Goal: Task Accomplishment & Management: Use online tool/utility

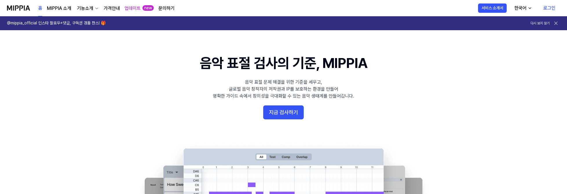
click at [546, 10] on link "로그인" at bounding box center [549, 8] width 21 height 16
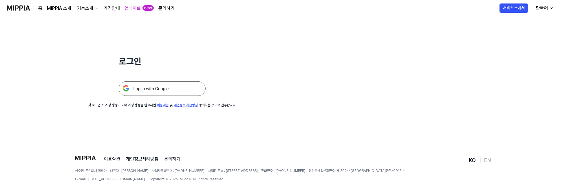
scroll to position [58, 0]
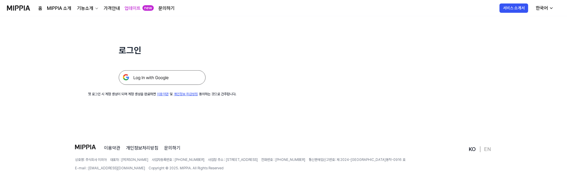
click at [206, 85] on img at bounding box center [162, 77] width 87 height 14
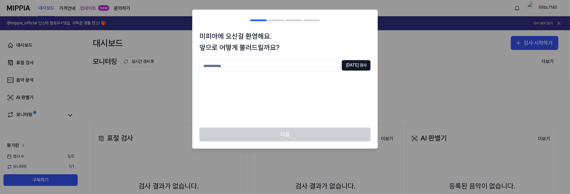
click at [267, 72] on input "text" at bounding box center [269, 66] width 140 height 12
type input "**"
click at [359, 70] on button "[DATE] 검사" at bounding box center [356, 65] width 29 height 10
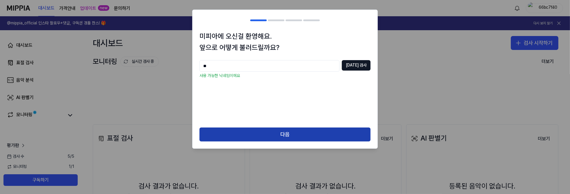
click at [281, 141] on button "다음" at bounding box center [284, 134] width 171 height 14
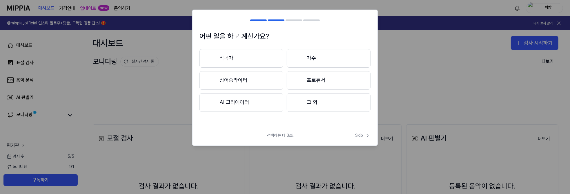
click at [247, 112] on button "AI 크리에이터" at bounding box center [241, 102] width 84 height 19
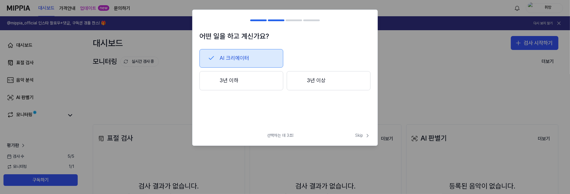
click at [265, 90] on button "3년 이하" at bounding box center [241, 80] width 84 height 19
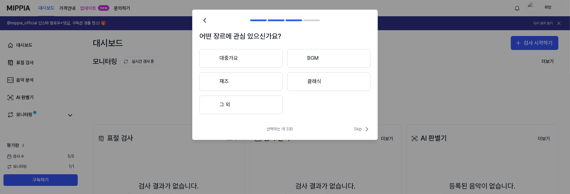
click at [324, 68] on button "BGM" at bounding box center [328, 58] width 83 height 19
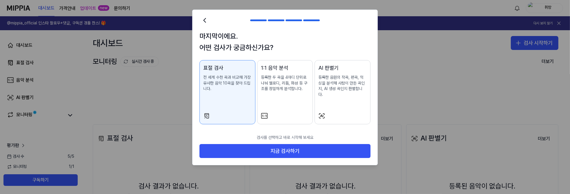
scroll to position [17, 0]
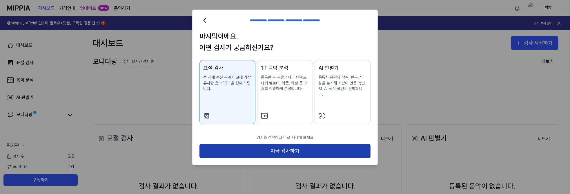
click at [292, 158] on button "지금 검사하기" at bounding box center [284, 151] width 171 height 14
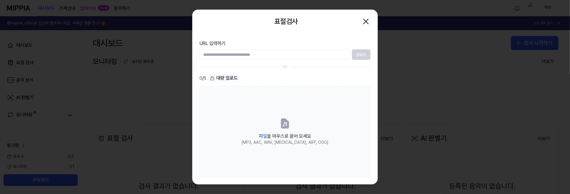
click at [310, 60] on input "URL 입력하기" at bounding box center [274, 54] width 150 height 10
click at [283, 60] on input "URL 입력하기" at bounding box center [274, 54] width 150 height 10
click at [331, 82] on div "0 / 1 대량 업로드" at bounding box center [284, 78] width 171 height 8
click at [298, 60] on input "URL 입력하기" at bounding box center [274, 54] width 150 height 10
click at [314, 69] on div "OR" at bounding box center [284, 66] width 171 height 5
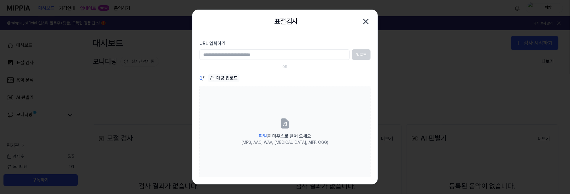
click at [251, 60] on input "URL 입력하기" at bounding box center [274, 54] width 150 height 10
click at [353, 87] on section "URL 입력하기 업로드 OR 0 / 1 대량 업로드 파일 을 마우스로 끌어 오세요 (MP3, AAC, WAV, [MEDICAL_DATA], A…" at bounding box center [284, 108] width 185 height 150
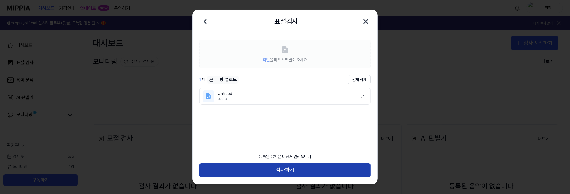
click at [290, 170] on button "검사하기" at bounding box center [284, 170] width 171 height 14
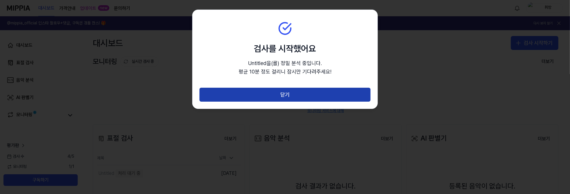
click at [279, 101] on button "닫기" at bounding box center [284, 95] width 171 height 14
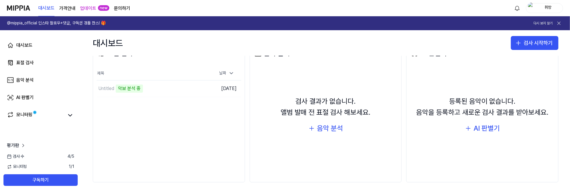
scroll to position [100, 0]
click at [202, 96] on td "Untitled 악보 분석 중 이동하기" at bounding box center [150, 88] width 108 height 16
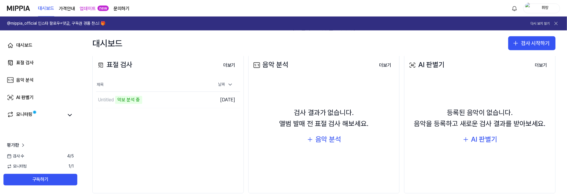
scroll to position [71, 0]
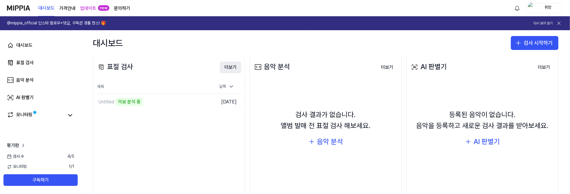
click at [241, 73] on button "더보기" at bounding box center [230, 67] width 21 height 12
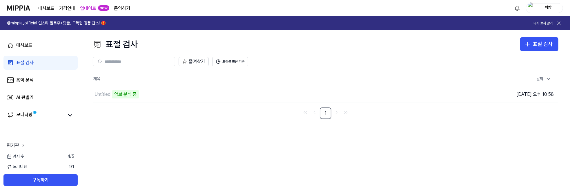
click at [34, 66] on div "표절 검사" at bounding box center [24, 62] width 17 height 7
click at [34, 83] on div "음악 분석" at bounding box center [24, 79] width 17 height 7
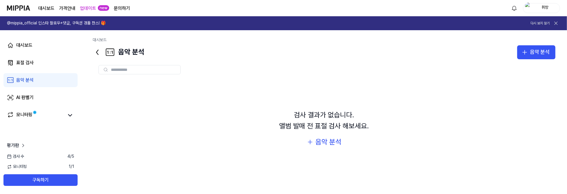
scroll to position [6, 0]
click at [102, 57] on icon at bounding box center [97, 52] width 9 height 9
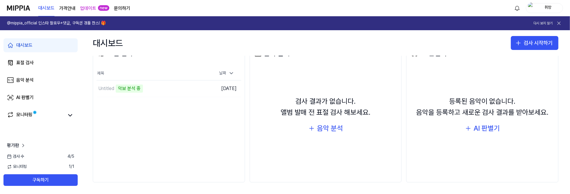
scroll to position [129, 0]
click at [72, 116] on icon at bounding box center [69, 115] width 3 height 2
click at [74, 119] on icon at bounding box center [70, 115] width 7 height 7
click at [34, 83] on div "음악 분석" at bounding box center [24, 79] width 17 height 7
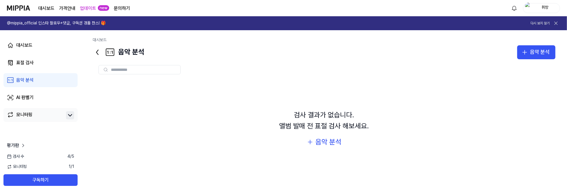
click at [54, 12] on link "대시보드" at bounding box center [46, 8] width 16 height 7
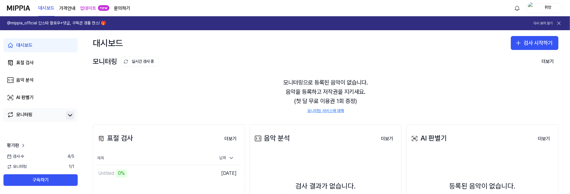
click at [30, 9] on img at bounding box center [18, 8] width 23 height 16
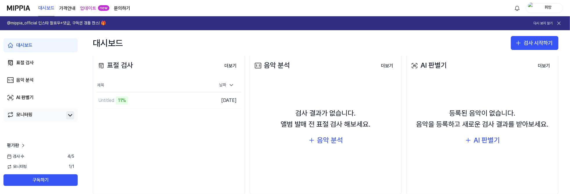
scroll to position [71, 0]
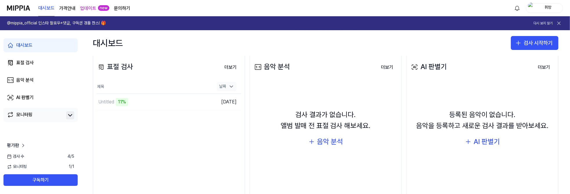
click at [234, 89] on icon at bounding box center [231, 86] width 6 height 6
click at [198, 110] on td "Untitled 17% 이동하기" at bounding box center [150, 102] width 108 height 16
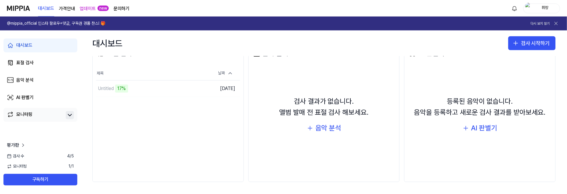
scroll to position [42, 0]
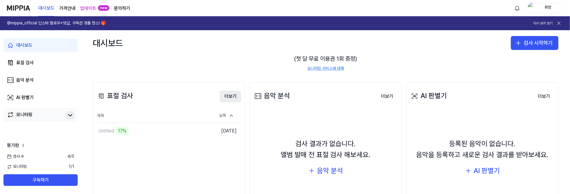
click at [241, 102] on button "더보기" at bounding box center [230, 96] width 21 height 12
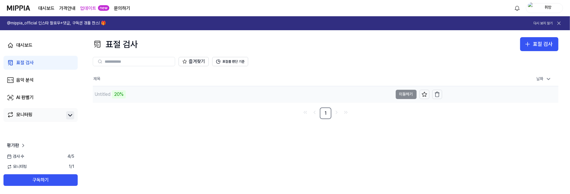
click at [404, 102] on td "Untitled 20% 이동하기" at bounding box center [267, 94] width 349 height 16
click at [248, 66] on button "표절률 판단 기준" at bounding box center [230, 61] width 36 height 9
click at [378, 66] on div "즐겨찾기 표절률 판단 기준" at bounding box center [325, 61] width 465 height 9
click at [248, 66] on button "표절률 판단 기준" at bounding box center [230, 61] width 36 height 9
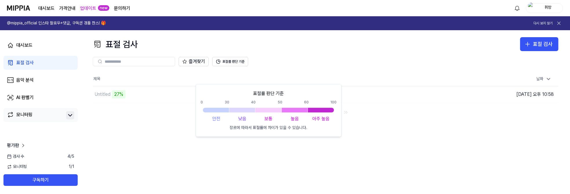
click at [342, 66] on div "즐겨찾기 표절률 판단 기준" at bounding box center [325, 61] width 465 height 9
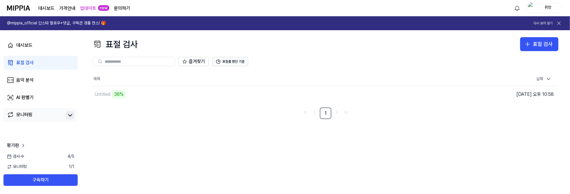
click at [220, 64] on icon at bounding box center [218, 61] width 5 height 5
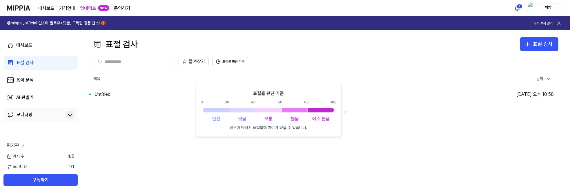
click at [264, 176] on div "표절 검사 표절 검사 표절 검사 음악 분석 AI 판별기 즐겨찾기 표절률 판단 기준 제목 날짜 Untitled 이동하기 [DATE] 오후 10:…" at bounding box center [325, 111] width 489 height 163
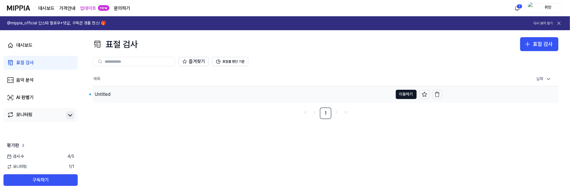
click at [110, 98] on div "Untitled" at bounding box center [102, 94] width 16 height 7
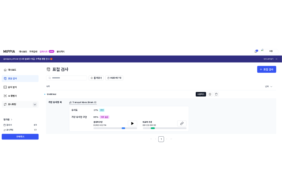
scroll to position [43, 0]
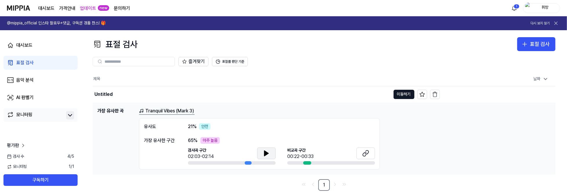
click at [270, 150] on icon at bounding box center [266, 153] width 7 height 7
click at [252, 161] on div at bounding box center [248, 162] width 7 height 3
click at [276, 161] on div at bounding box center [232, 162] width 88 height 3
click at [270, 150] on icon at bounding box center [266, 153] width 7 height 7
click at [369, 150] on icon at bounding box center [365, 153] width 7 height 7
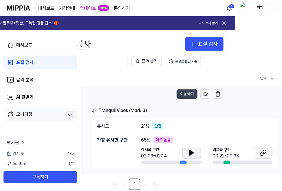
drag, startPoint x: 215, startPoint y: 81, endPoint x: 254, endPoint y: 78, distance: 39.5
click at [195, 150] on icon at bounding box center [191, 153] width 7 height 7
drag, startPoint x: 248, startPoint y: 147, endPoint x: 280, endPoint y: 127, distance: 37.1
click at [195, 150] on icon at bounding box center [191, 153] width 7 height 7
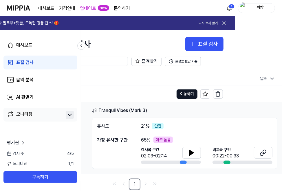
click at [264, 107] on div "Tranquil Vibes (Mark 3) 유사도 21 % 안전 가장 유사한 구간 65 % 아주 높음 검사곡 구간 02:03-02:14 [GE…" at bounding box center [184, 138] width 185 height 62
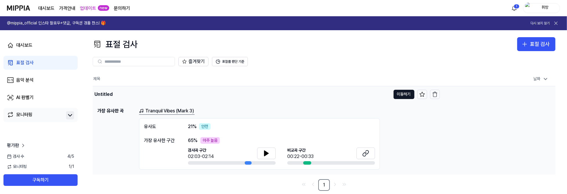
scroll to position [43, 0]
